Goal: Transaction & Acquisition: Purchase product/service

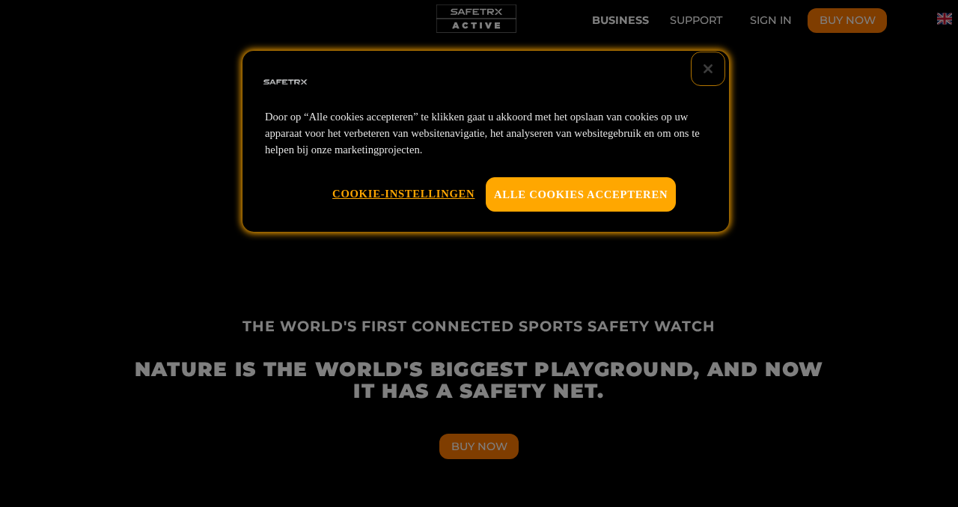
click at [709, 69] on button "Sluiten" at bounding box center [708, 68] width 33 height 33
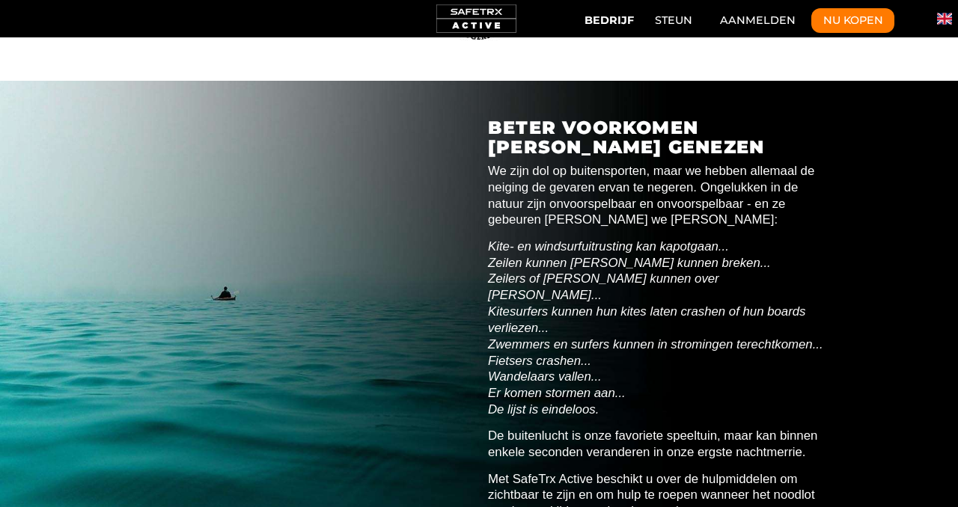
click at [695, 189] on font "We zijn dol op buitensporten, maar we hebben allemaal de neiging de gevaren erv…" at bounding box center [651, 196] width 326 height 64
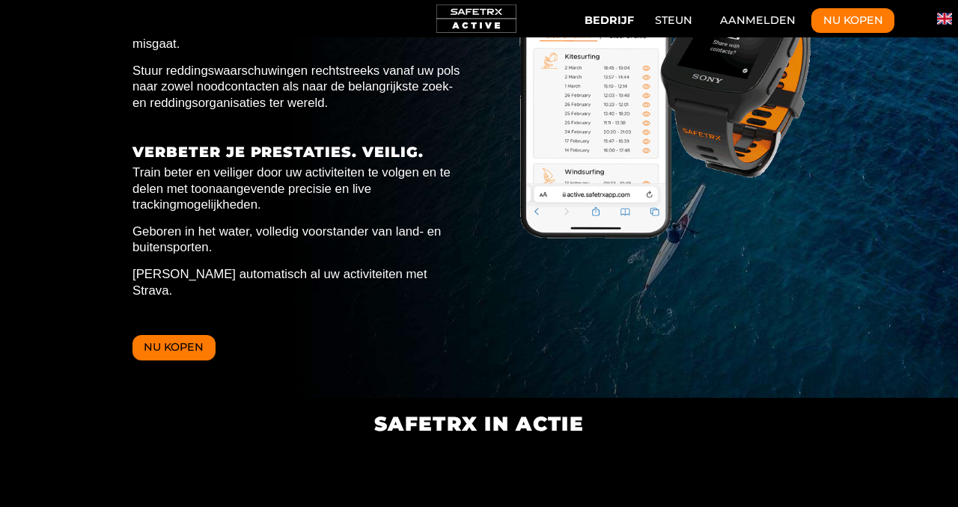
click at [189, 341] on font "Nu kopen" at bounding box center [174, 347] width 60 height 13
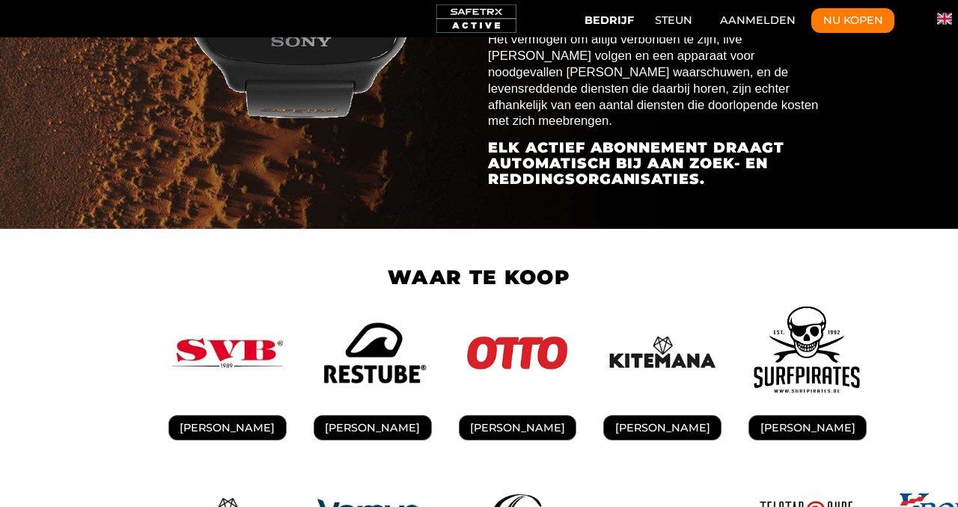
scroll to position [0, 6799]
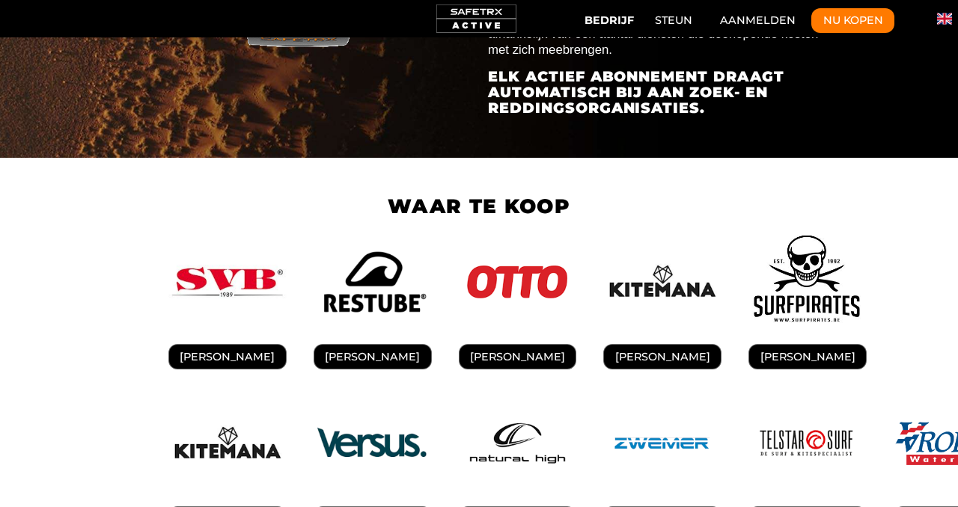
scroll to position [0, 5545]
